Goal: Information Seeking & Learning: Check status

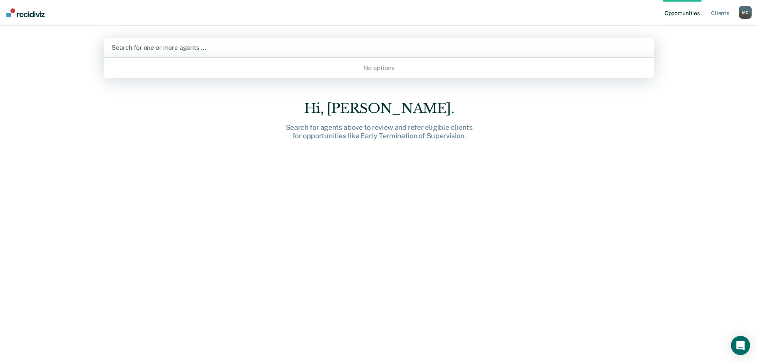
click at [152, 49] on div at bounding box center [378, 47] width 535 height 9
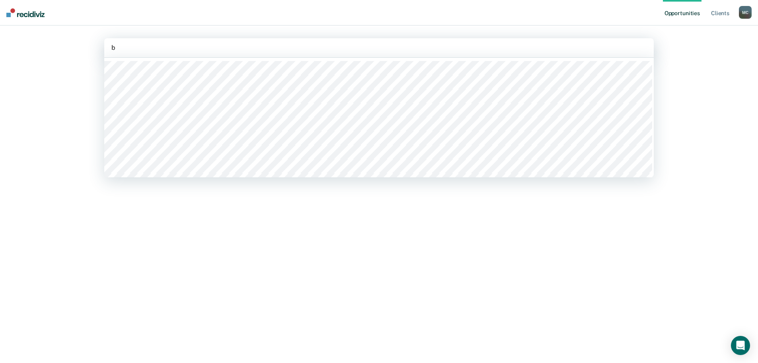
type input "br"
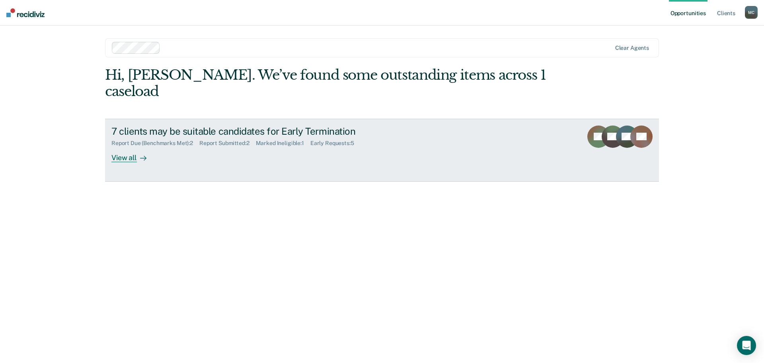
click at [139, 153] on div at bounding box center [142, 157] width 10 height 9
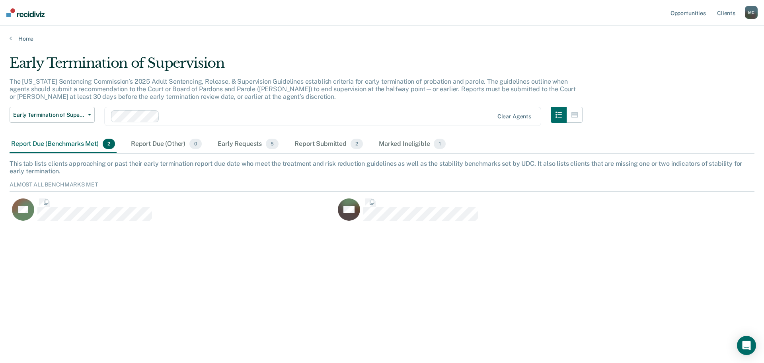
scroll to position [43, 739]
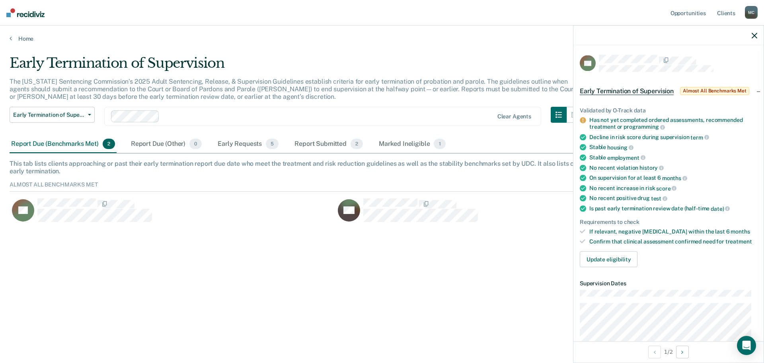
click at [751, 34] on div at bounding box center [669, 35] width 190 height 20
click at [246, 143] on div "Early Requests 5" at bounding box center [248, 144] width 64 height 18
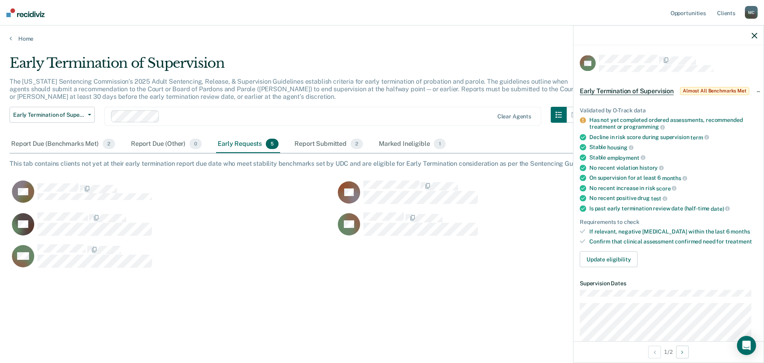
scroll to position [242, 739]
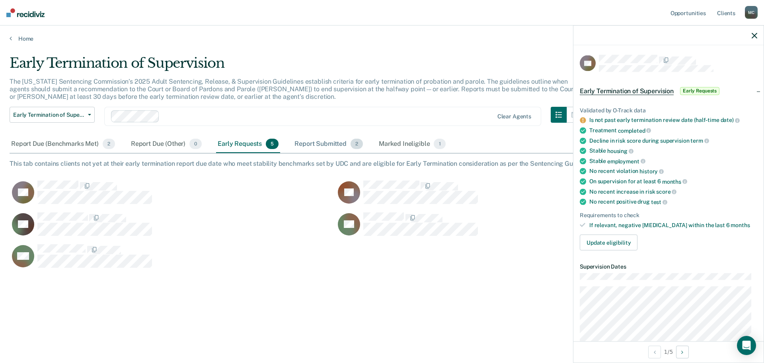
click at [309, 144] on div "Report Submitted 2" at bounding box center [329, 144] width 72 height 18
